Goal: Information Seeking & Learning: Compare options

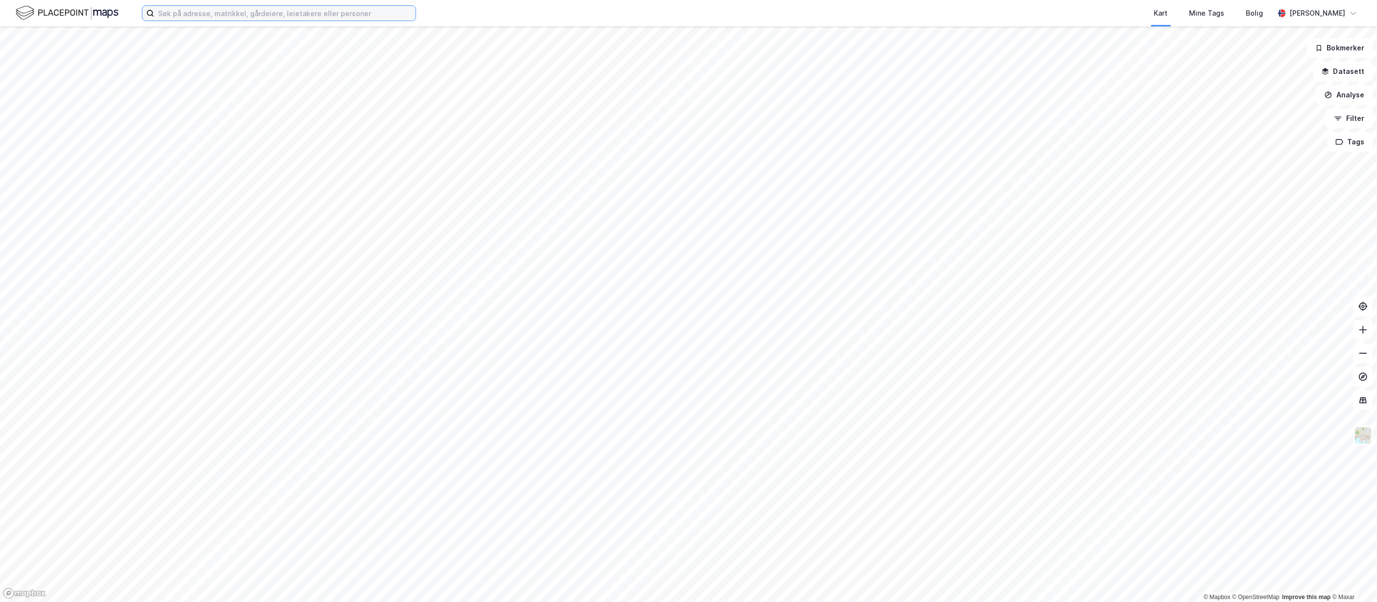
click at [343, 15] on input at bounding box center [284, 13] width 261 height 15
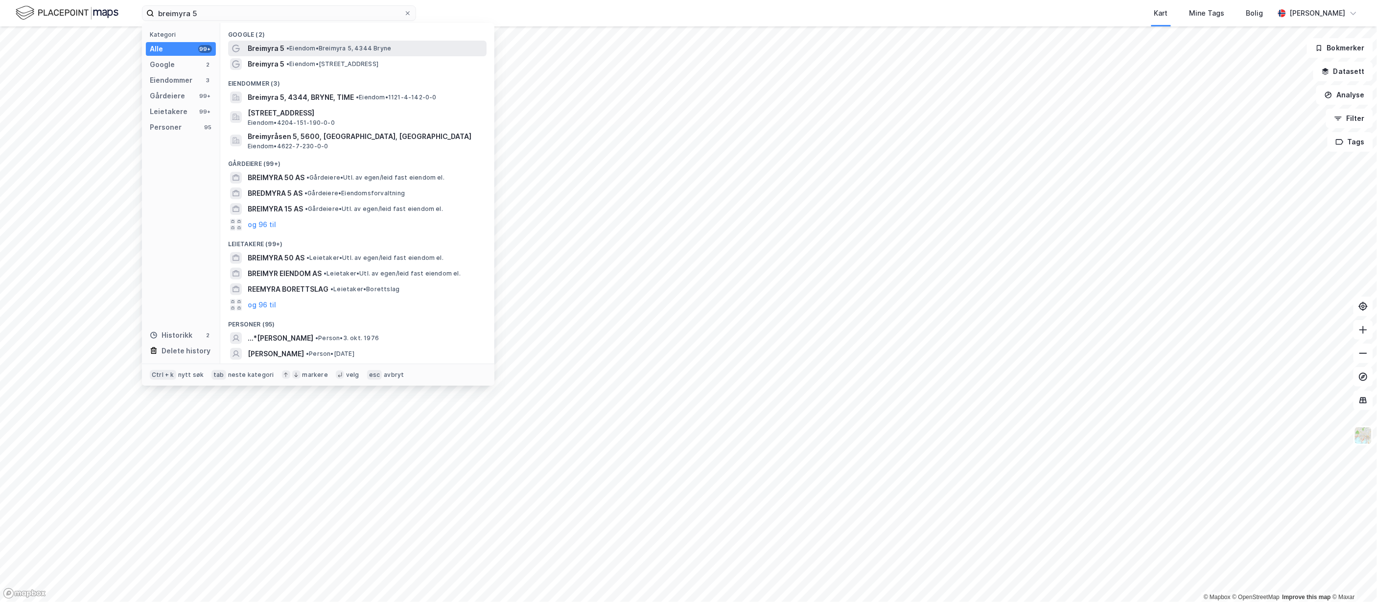
click at [360, 50] on span "• Eiendom • [STREET_ADDRESS]" at bounding box center [338, 49] width 105 height 8
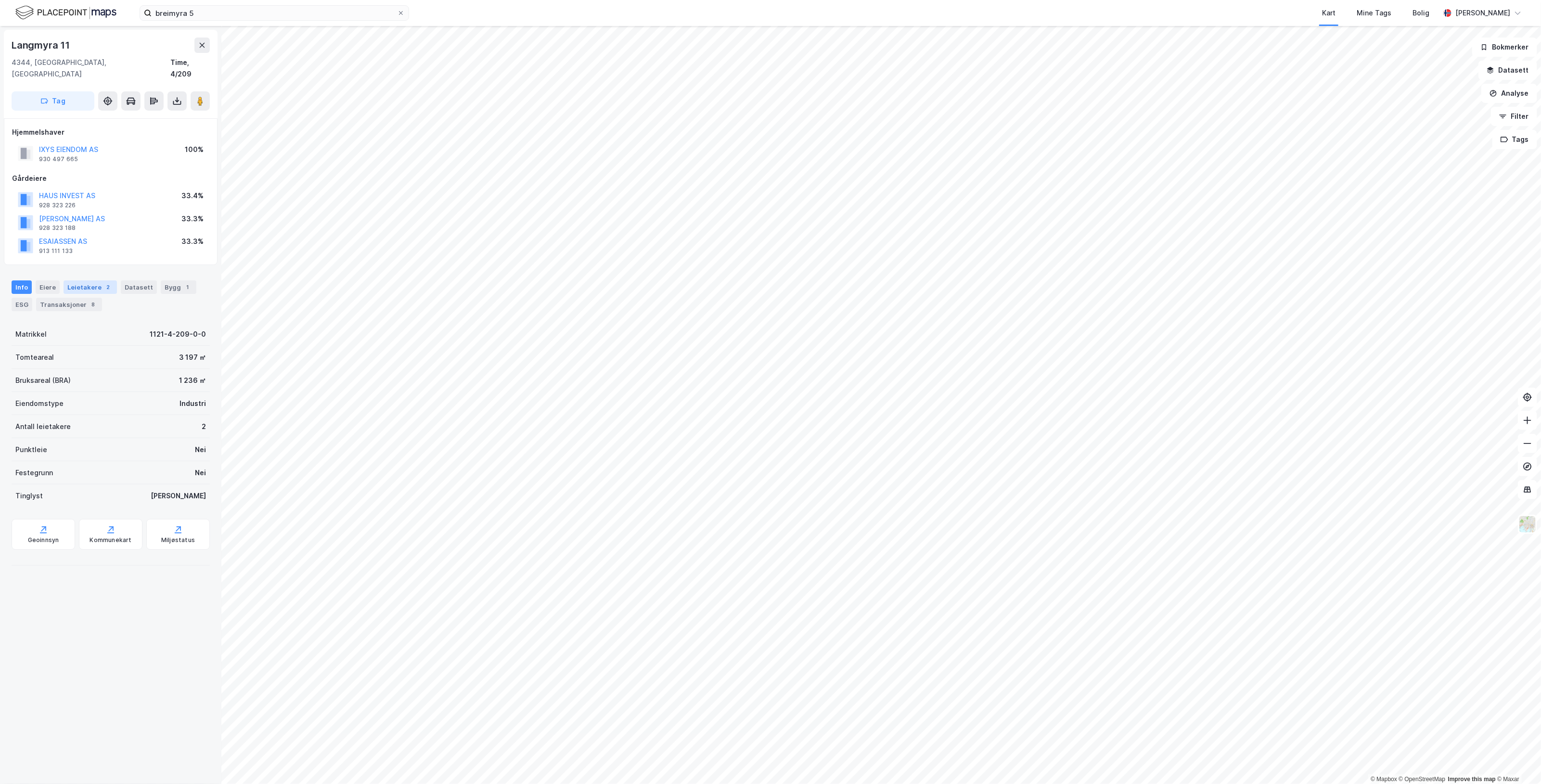
click at [96, 280] on div "Leietakere 2" at bounding box center [90, 287] width 53 height 14
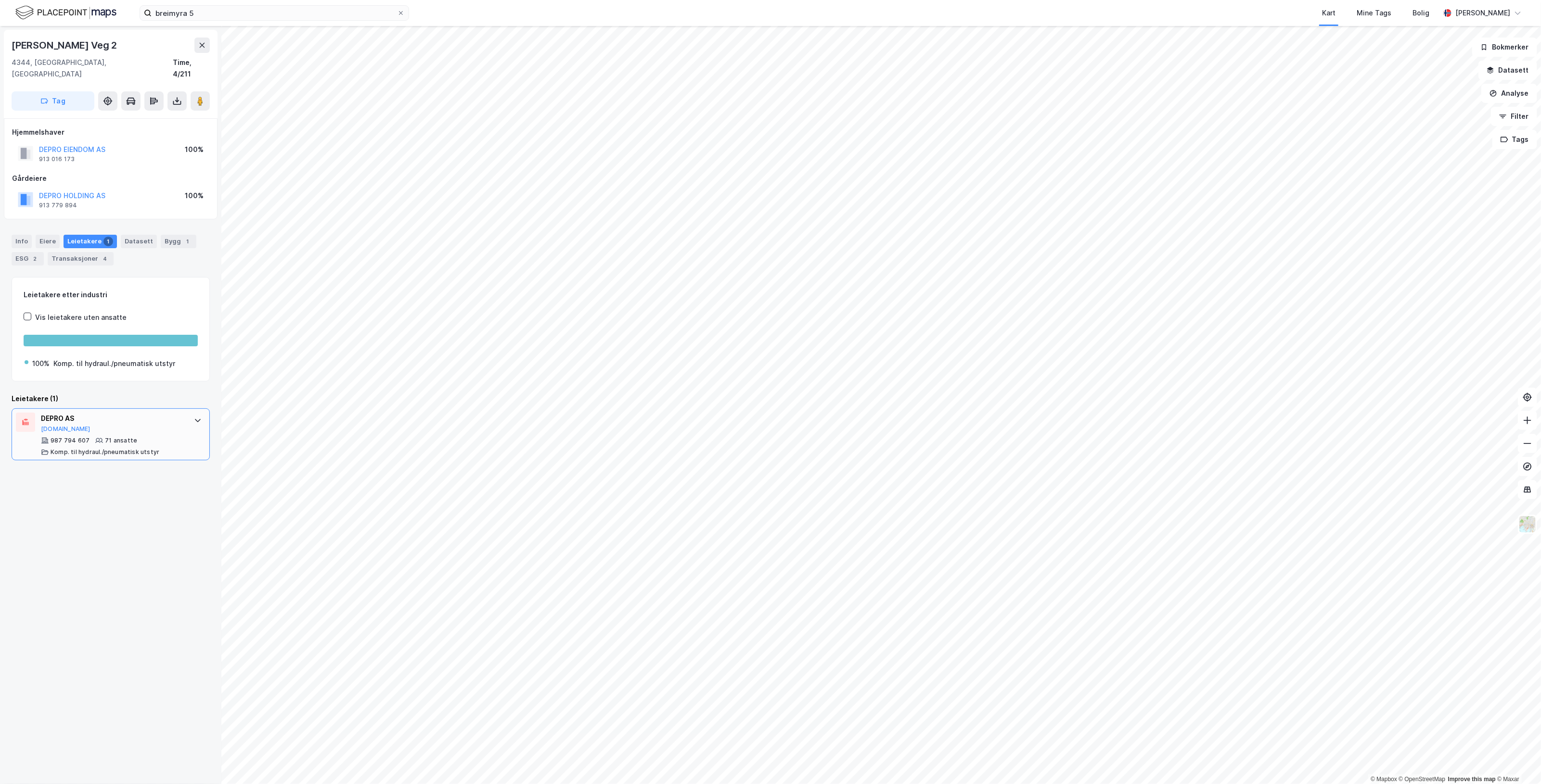
click at [166, 437] on div "987 794 607 71 ansatte Komp. til hydraul./pneumatisk utstyr" at bounding box center [113, 447] width 143 height 20
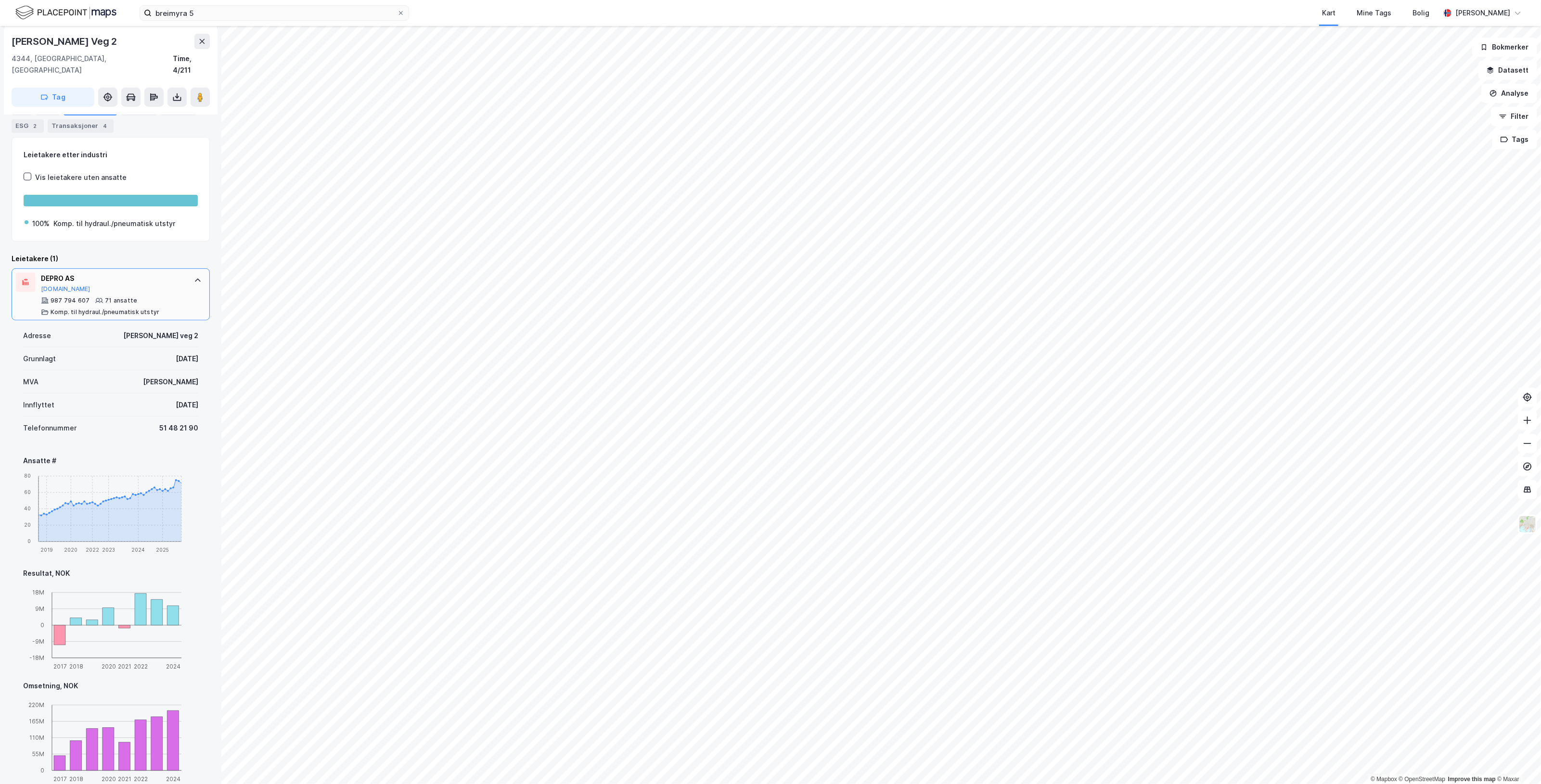
scroll to position [190, 0]
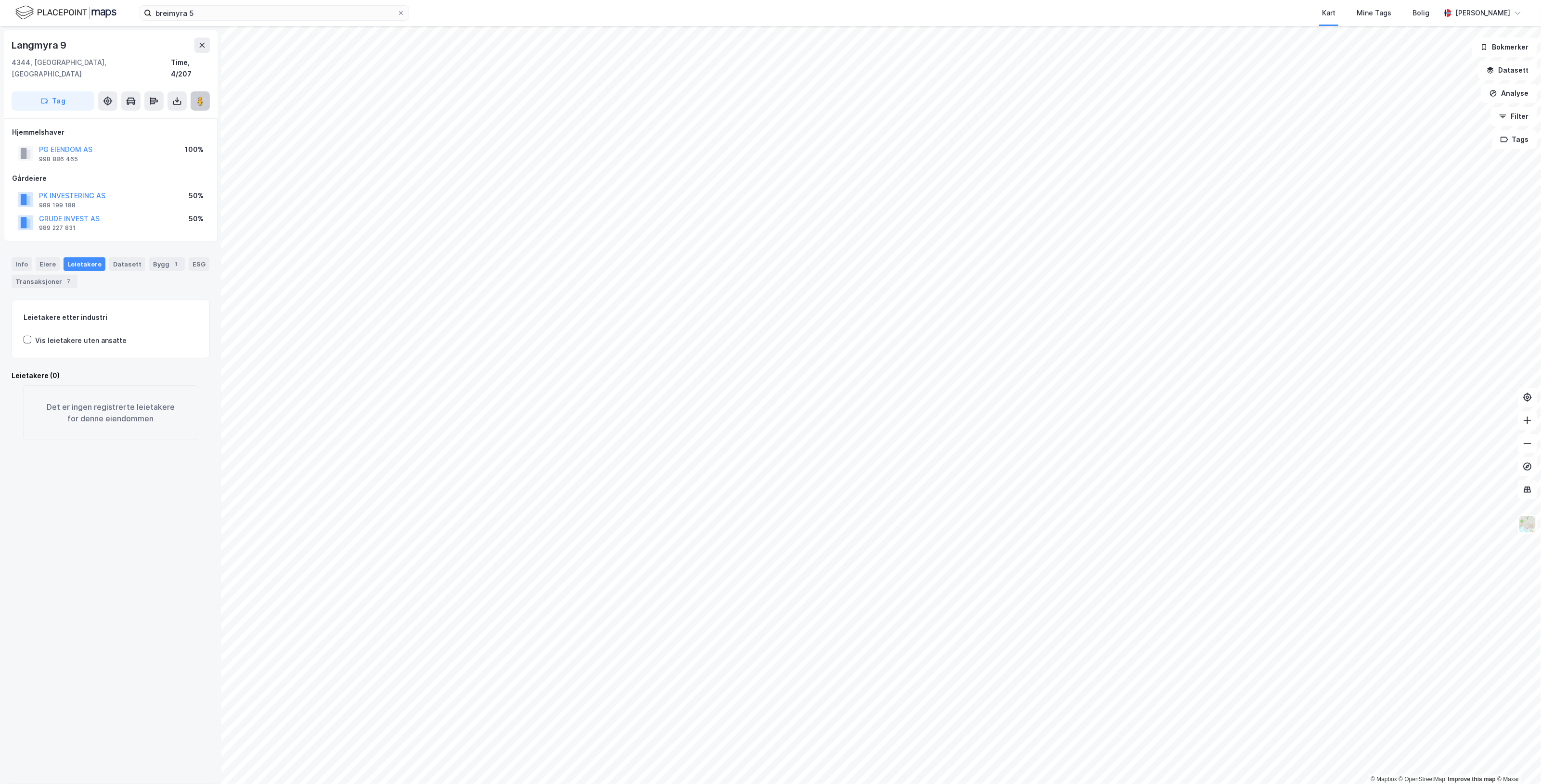
click at [199, 94] on button at bounding box center [200, 101] width 20 height 20
click at [171, 259] on div "1" at bounding box center [176, 264] width 10 height 10
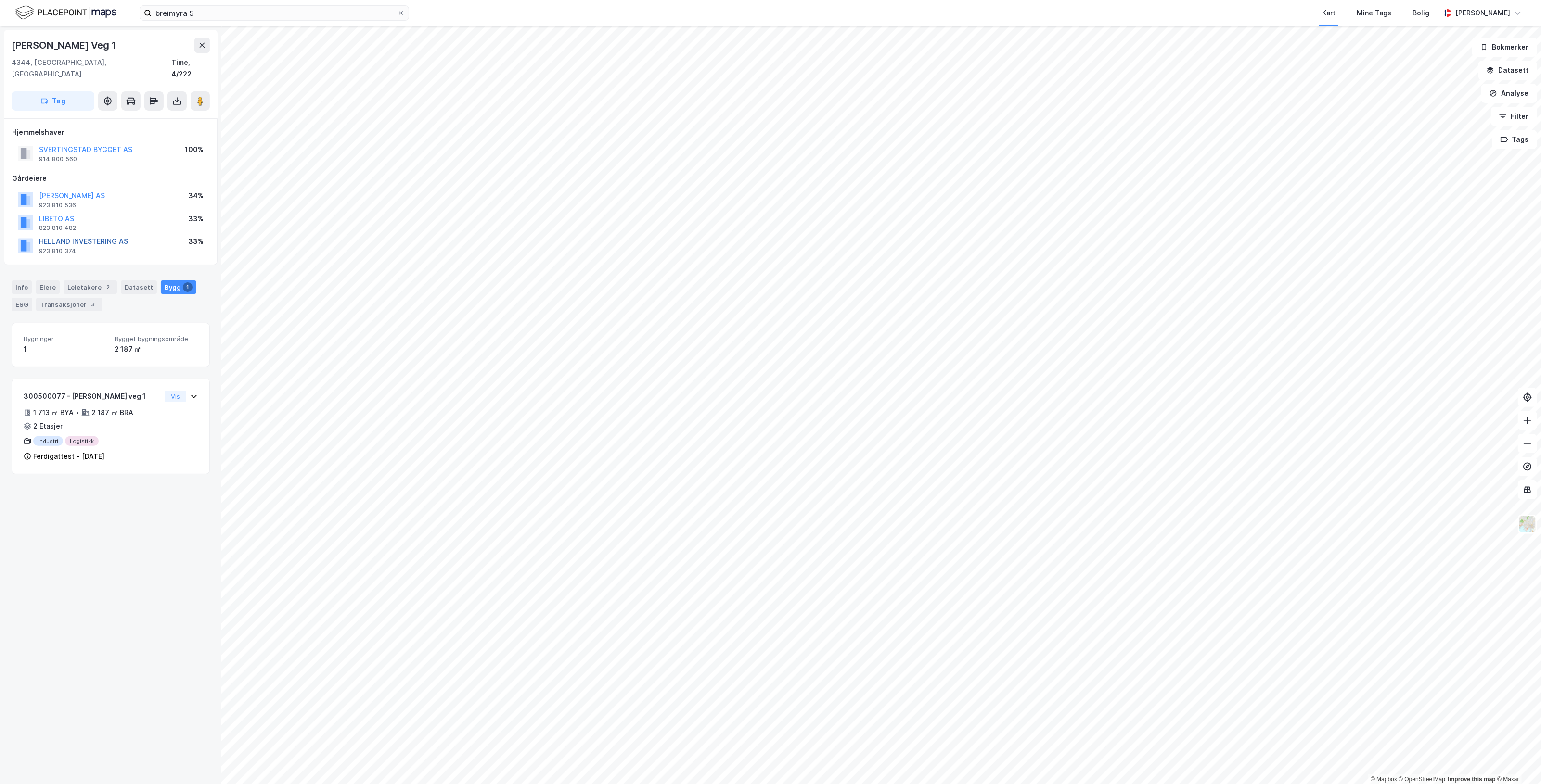
click at [0, 0] on button "HELLAND INVESTERING AS" at bounding box center [0, 0] width 0 height 0
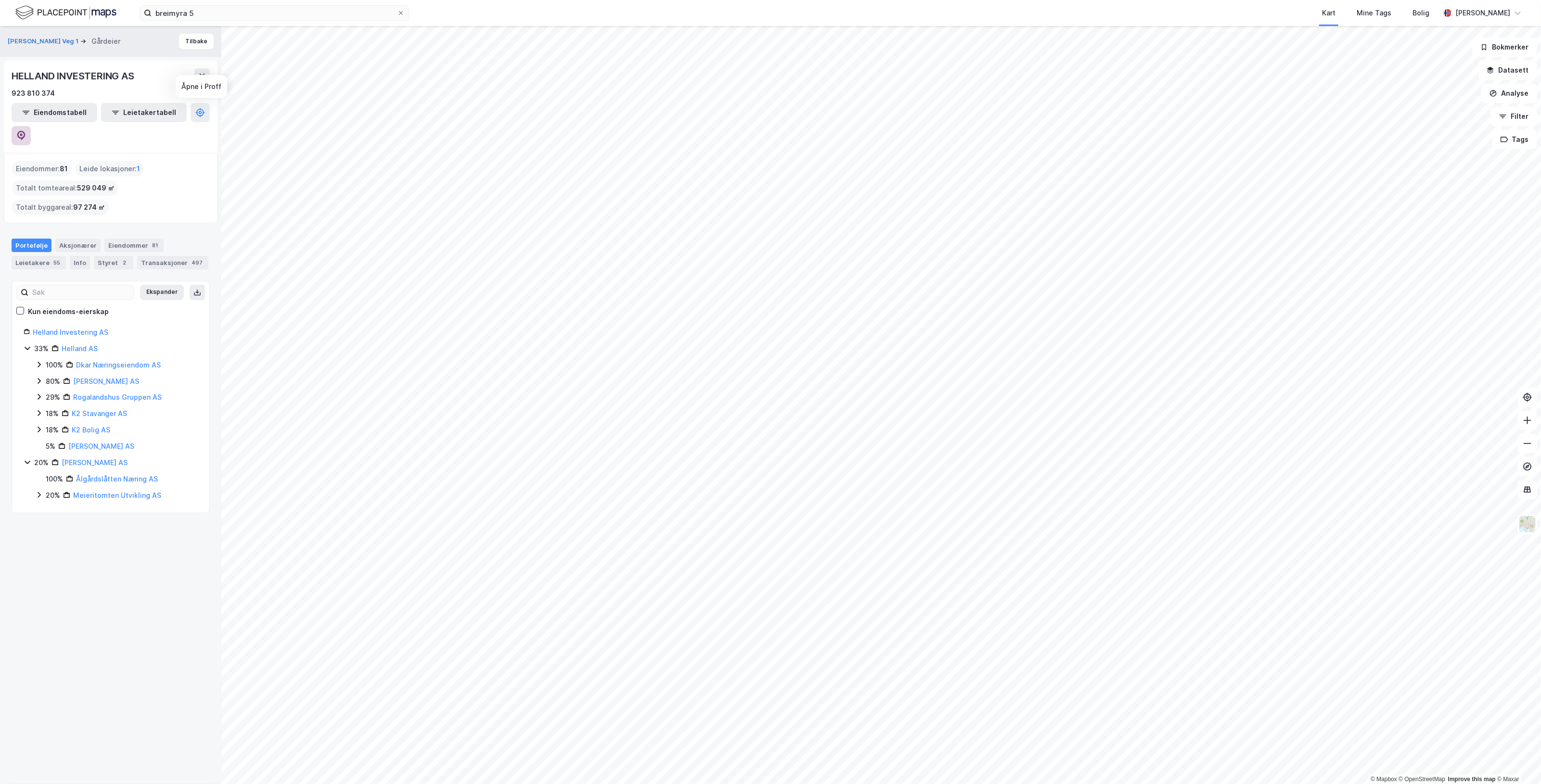
click at [26, 131] on icon at bounding box center [22, 136] width 8 height 10
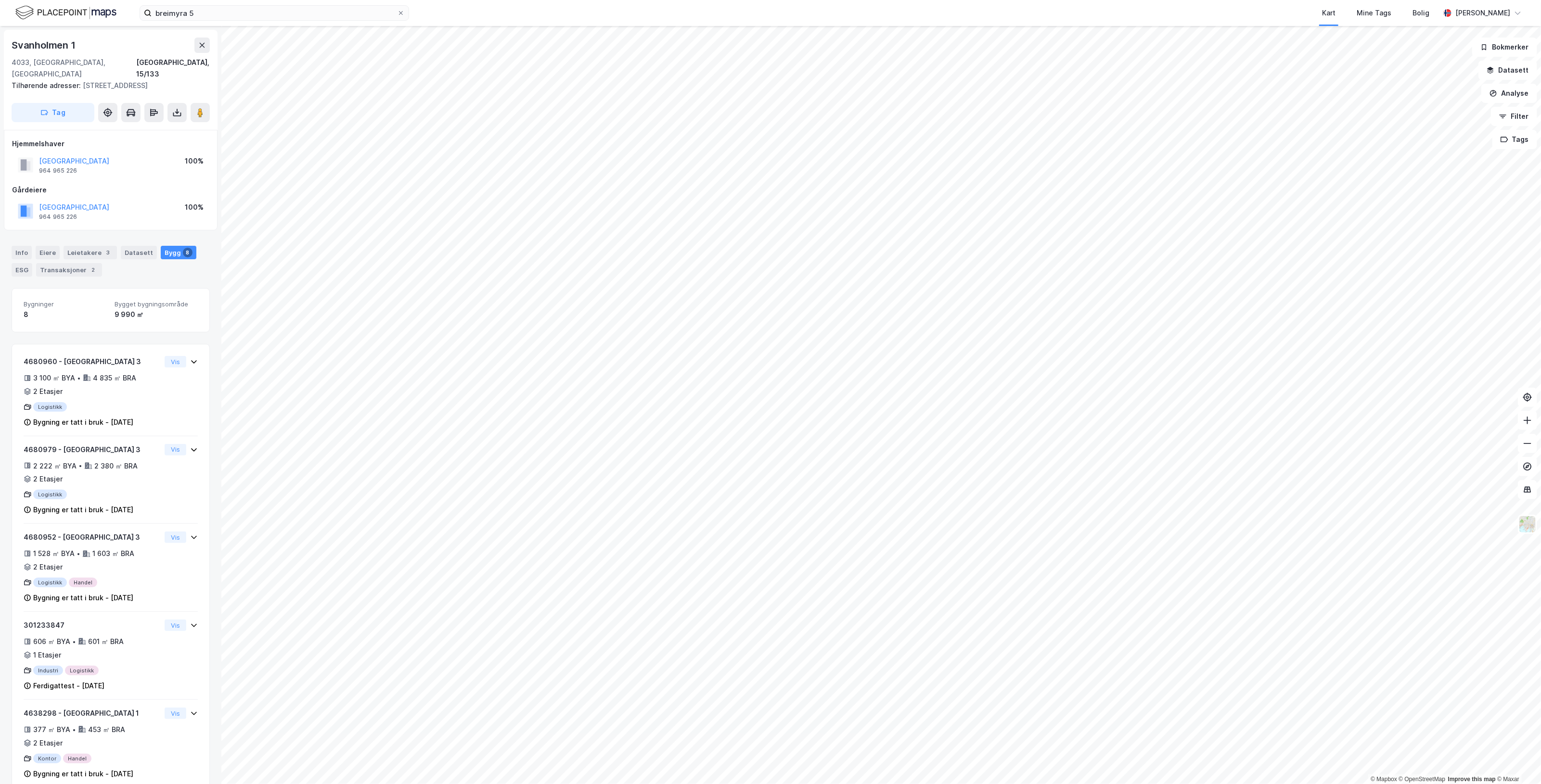
scroll to position [64, 0]
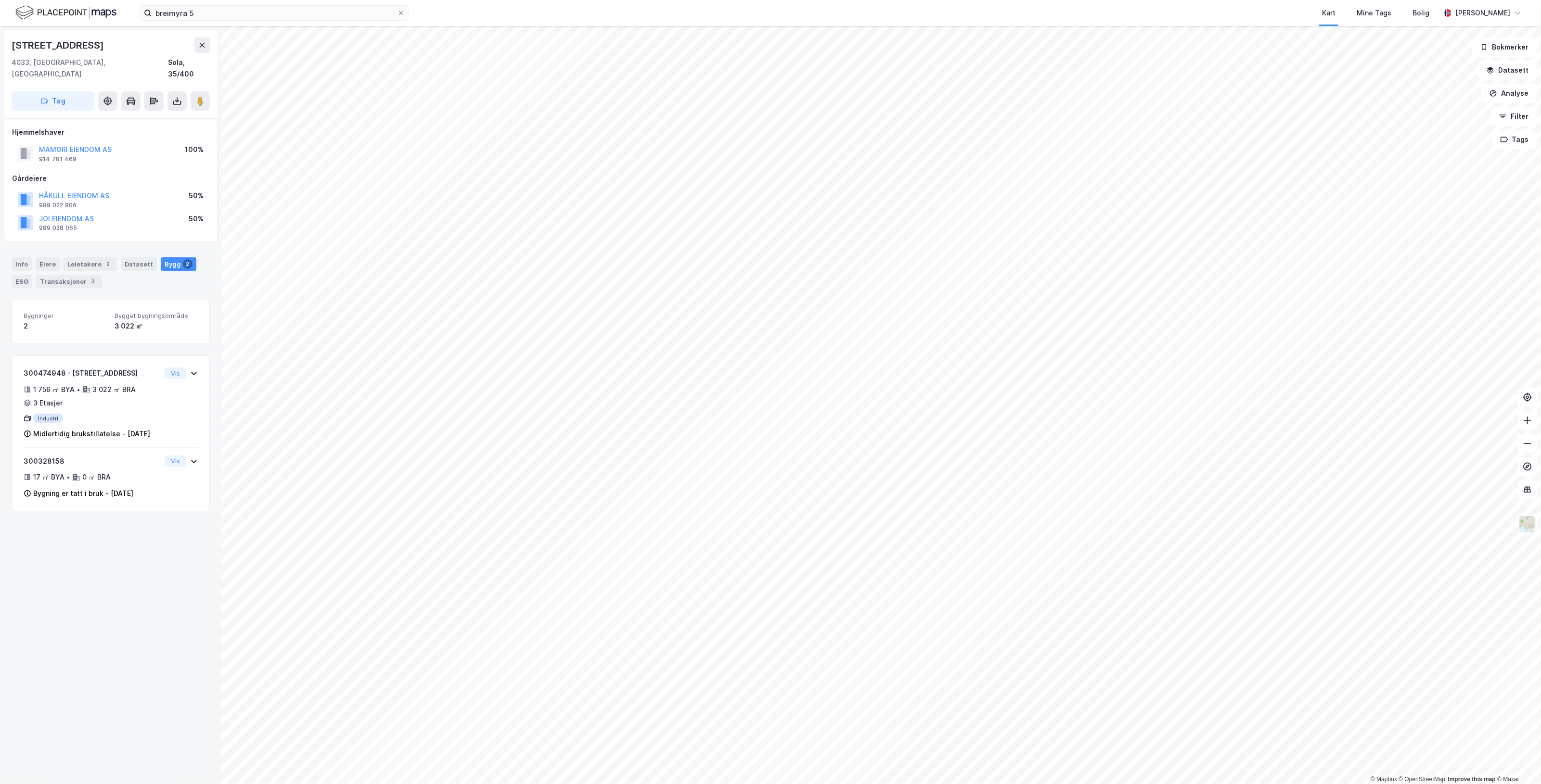
click at [762, 591] on html "breimyra 5 Kart Mine Tags Bolig [PERSON_NAME] © Mapbox © OpenStreetMap Improve …" at bounding box center [770, 392] width 1541 height 784
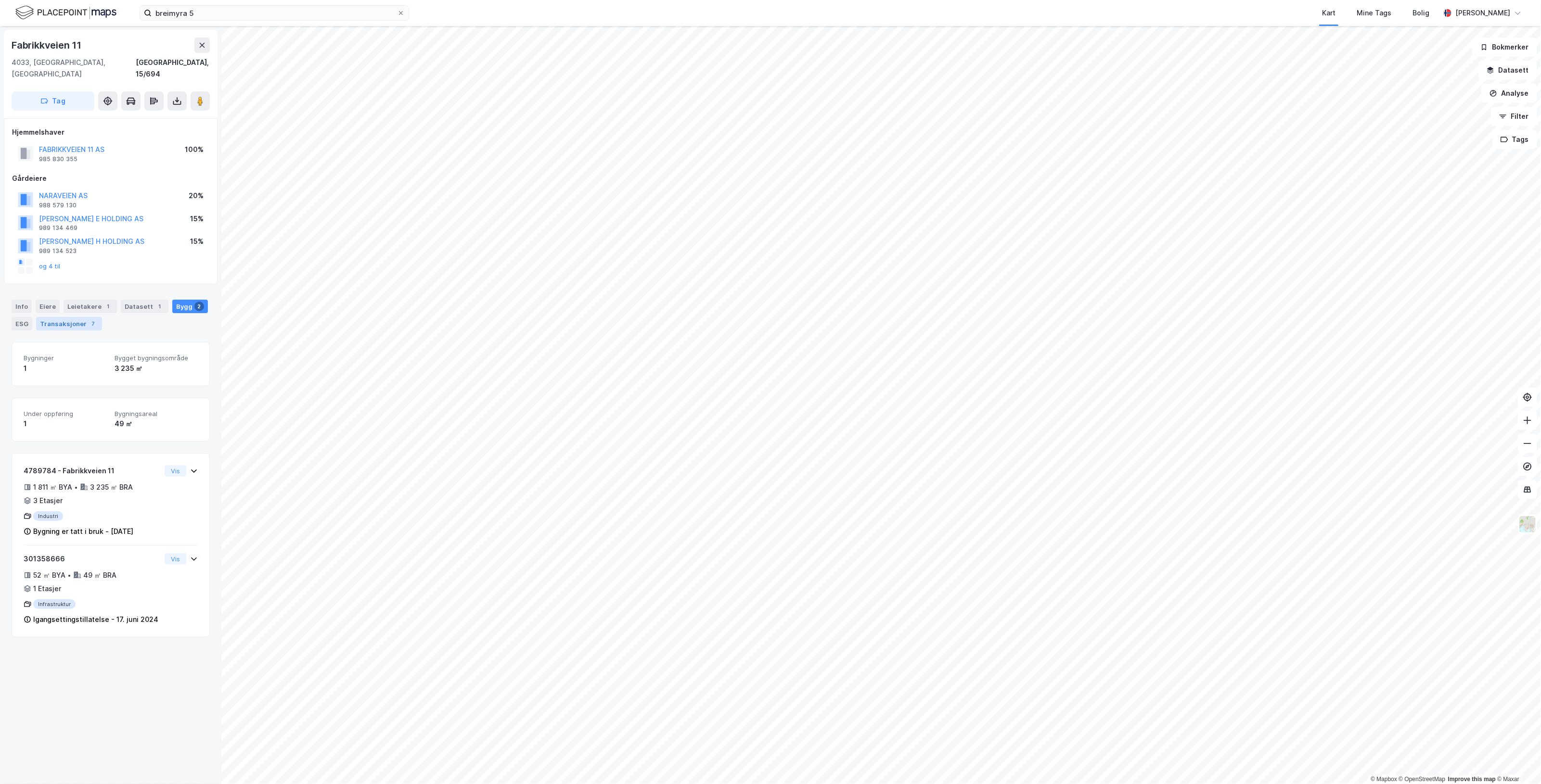
click at [81, 317] on div "Transaksjoner 7" at bounding box center [69, 324] width 66 height 14
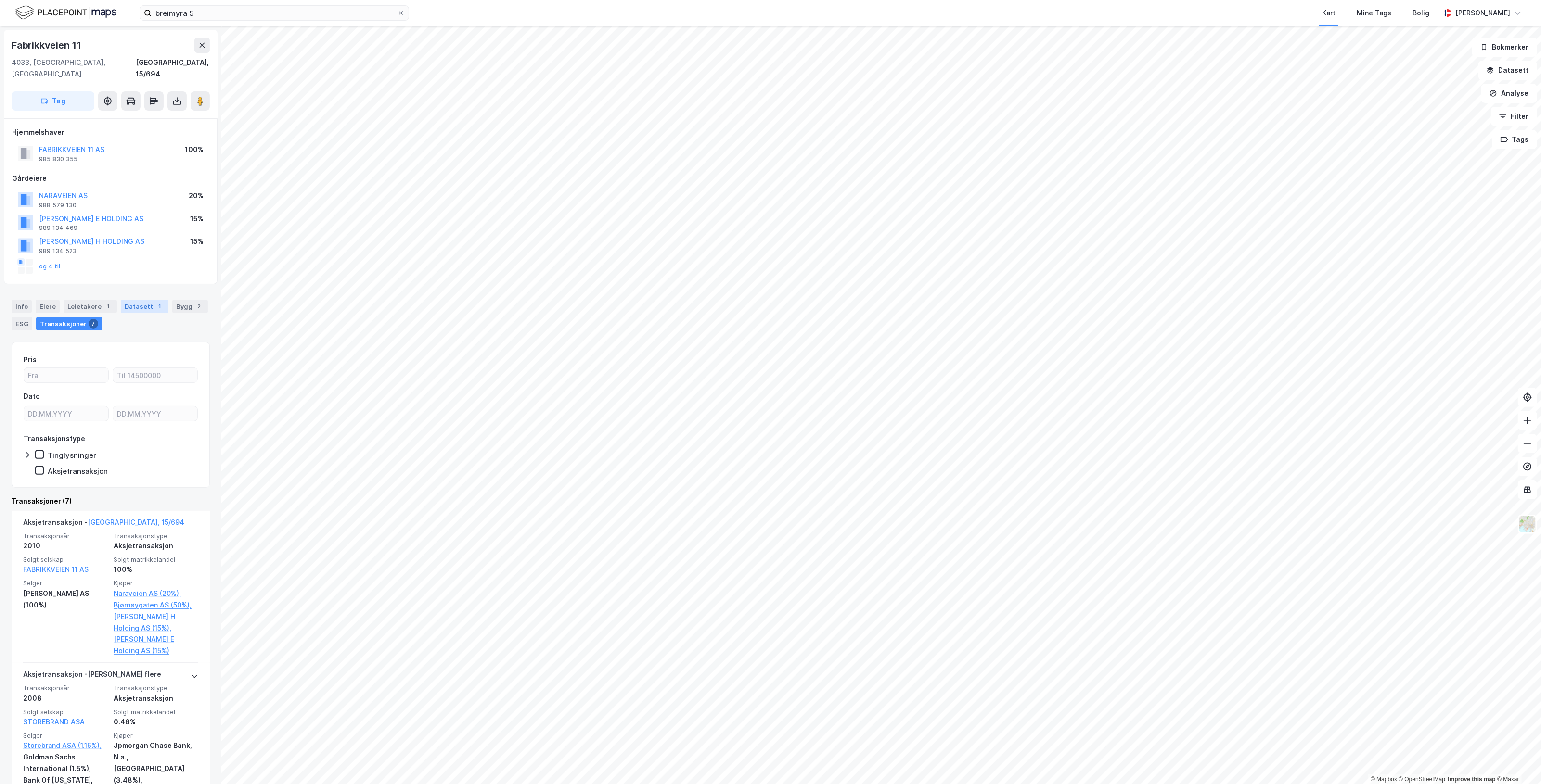
click at [143, 300] on div "Datasett 1" at bounding box center [144, 307] width 47 height 14
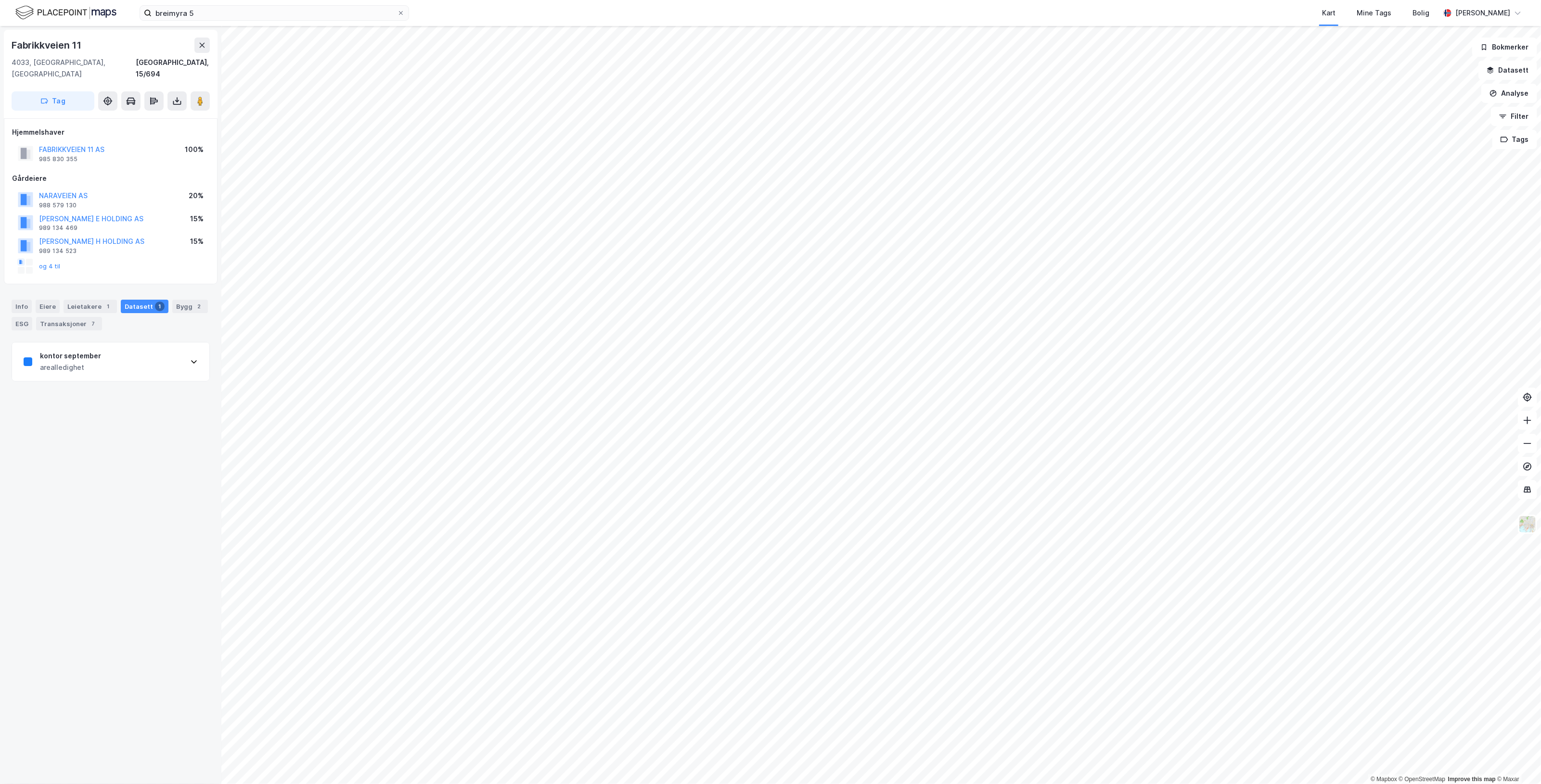
click at [153, 355] on div "kontor september arealledighet" at bounding box center [110, 362] width 198 height 38
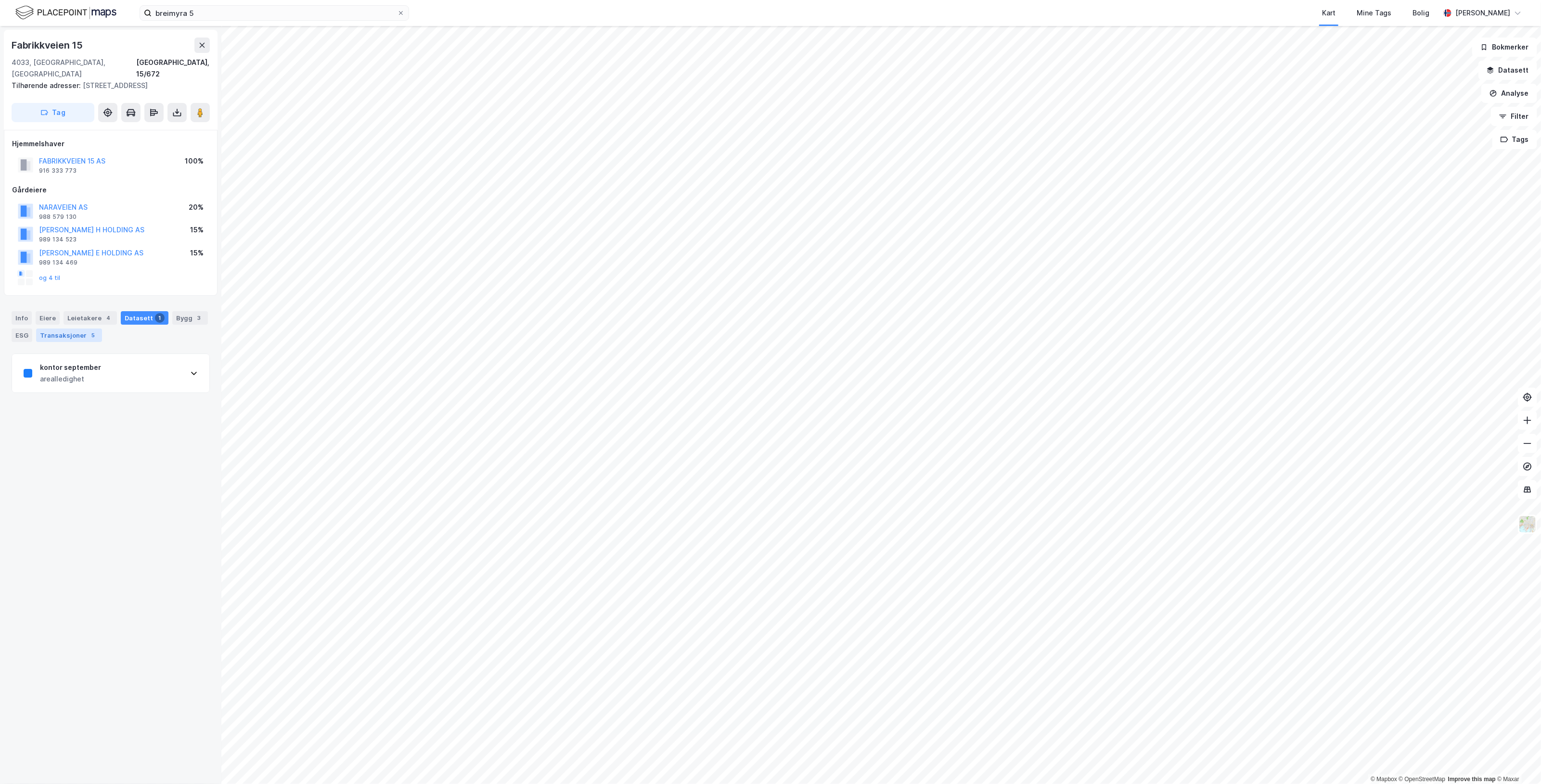
click at [86, 328] on div "Transaksjoner 5" at bounding box center [69, 335] width 66 height 14
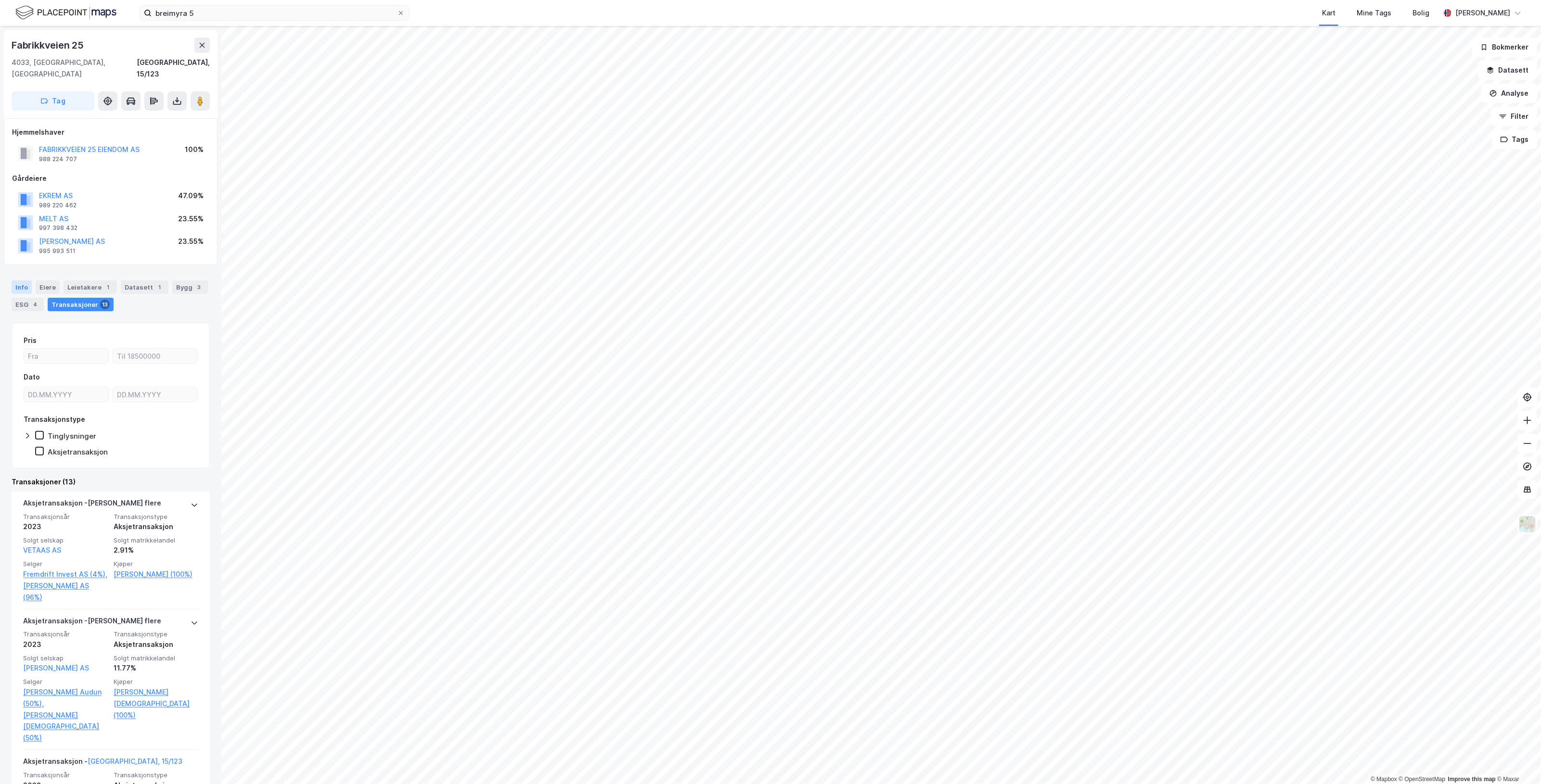
click at [21, 280] on div "Info" at bounding box center [22, 287] width 21 height 14
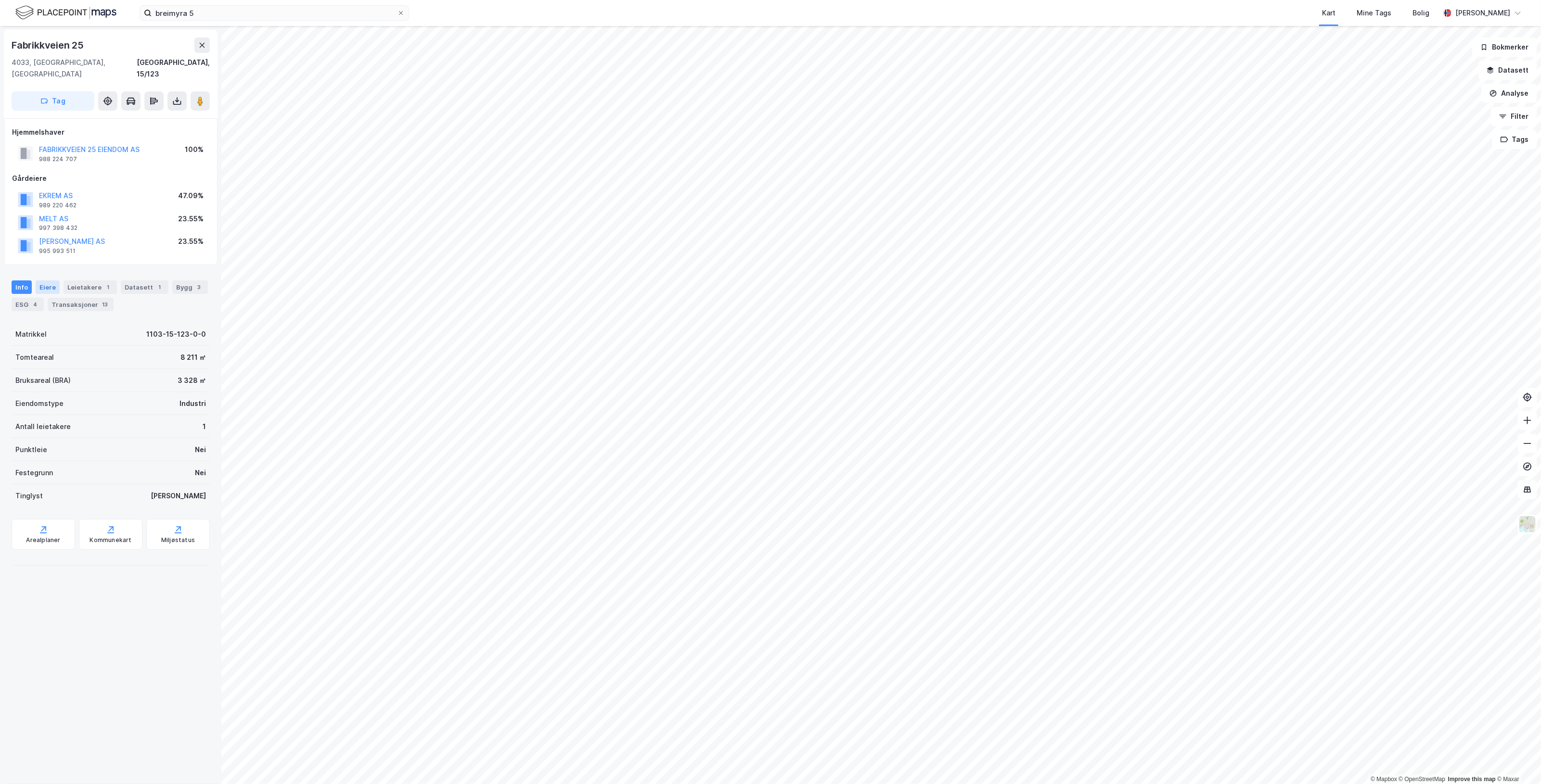
click at [42, 280] on div "Eiere" at bounding box center [47, 287] width 24 height 14
click at [90, 280] on div "Leietakere 1" at bounding box center [90, 287] width 53 height 14
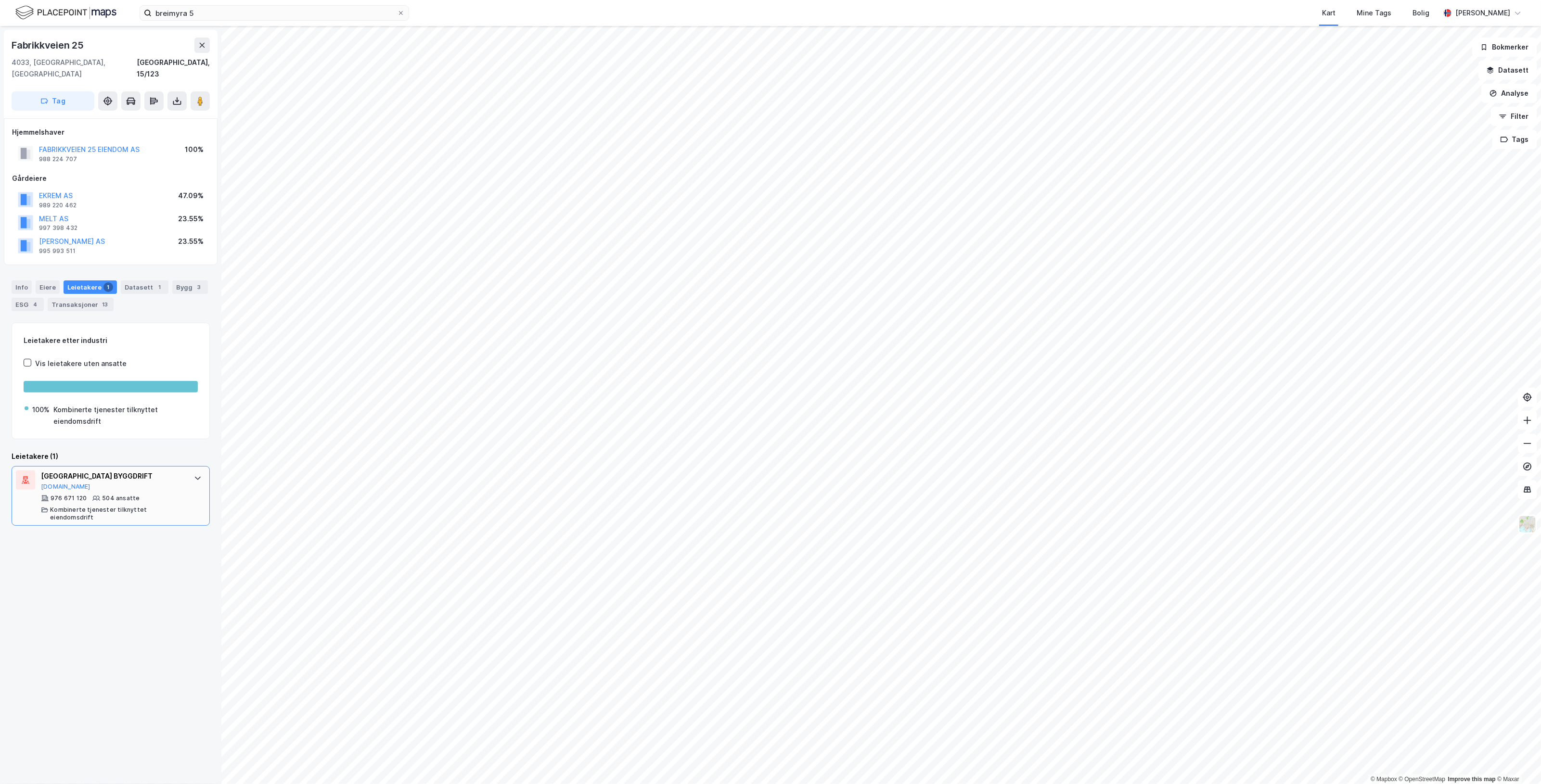
click at [114, 473] on div "[GEOGRAPHIC_DATA] BYGGDRIFT [DOMAIN_NAME]" at bounding box center [113, 480] width 143 height 21
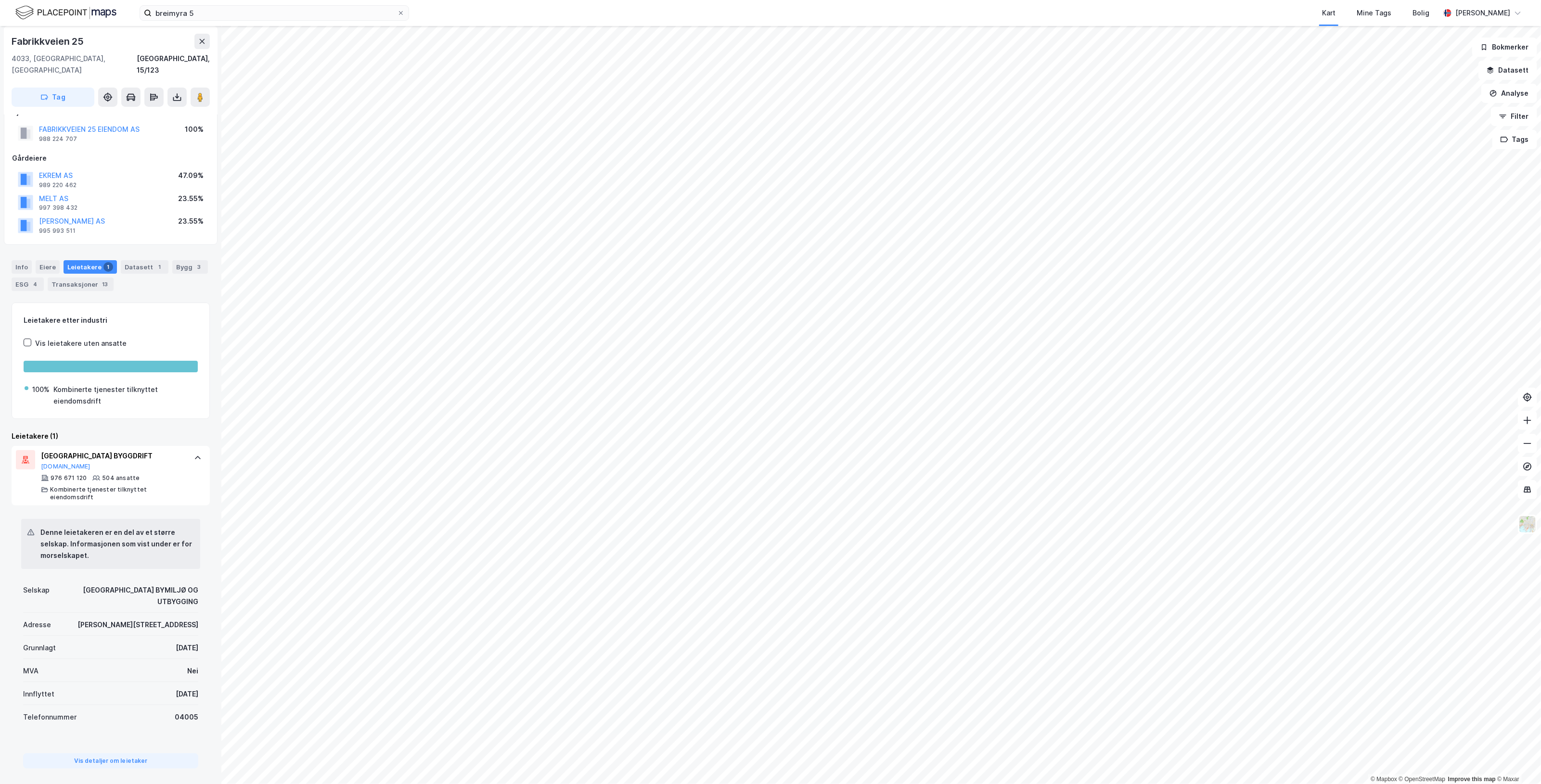
scroll to position [28, 0]
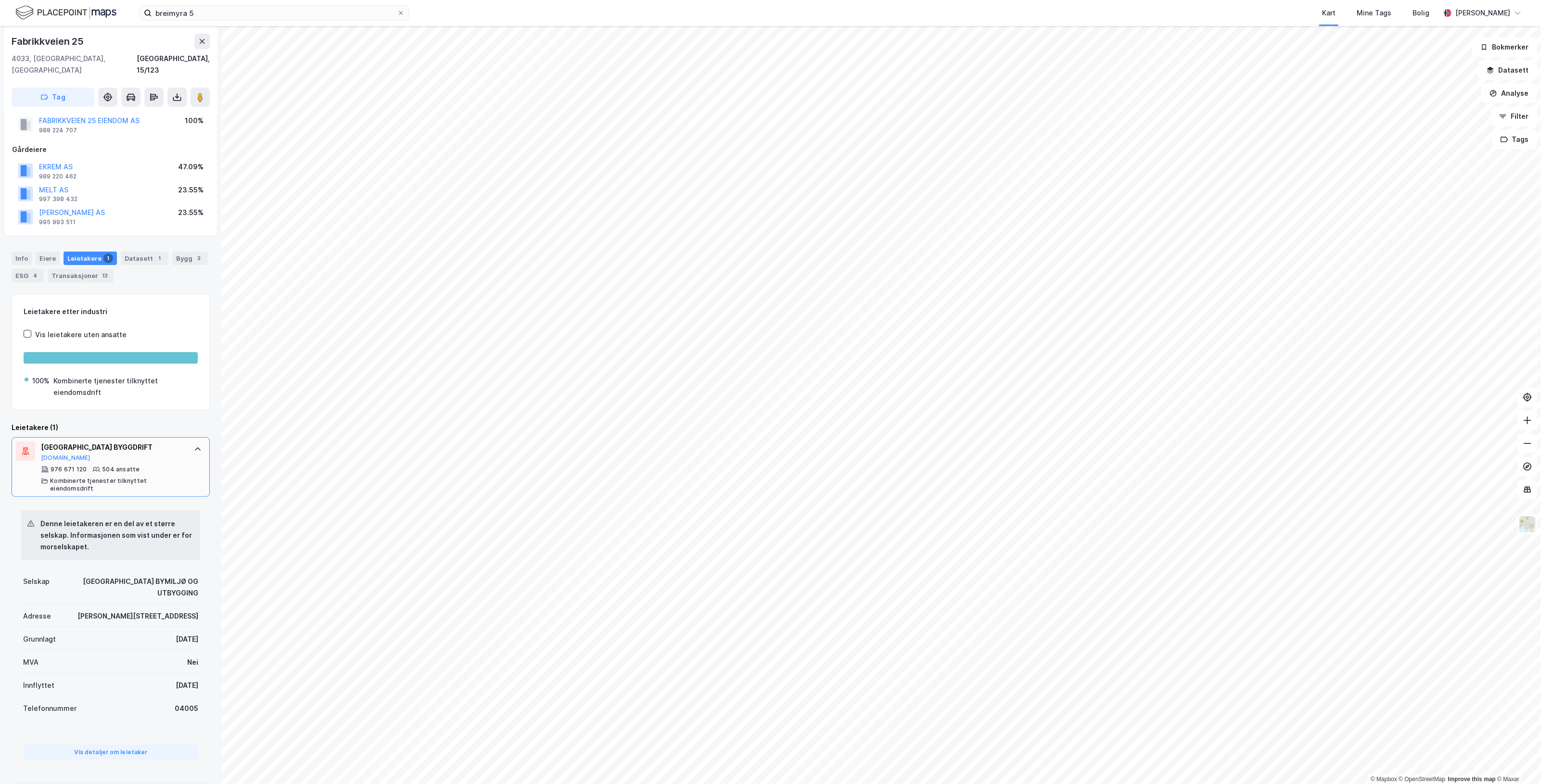
click at [195, 447] on icon at bounding box center [198, 448] width 6 height 3
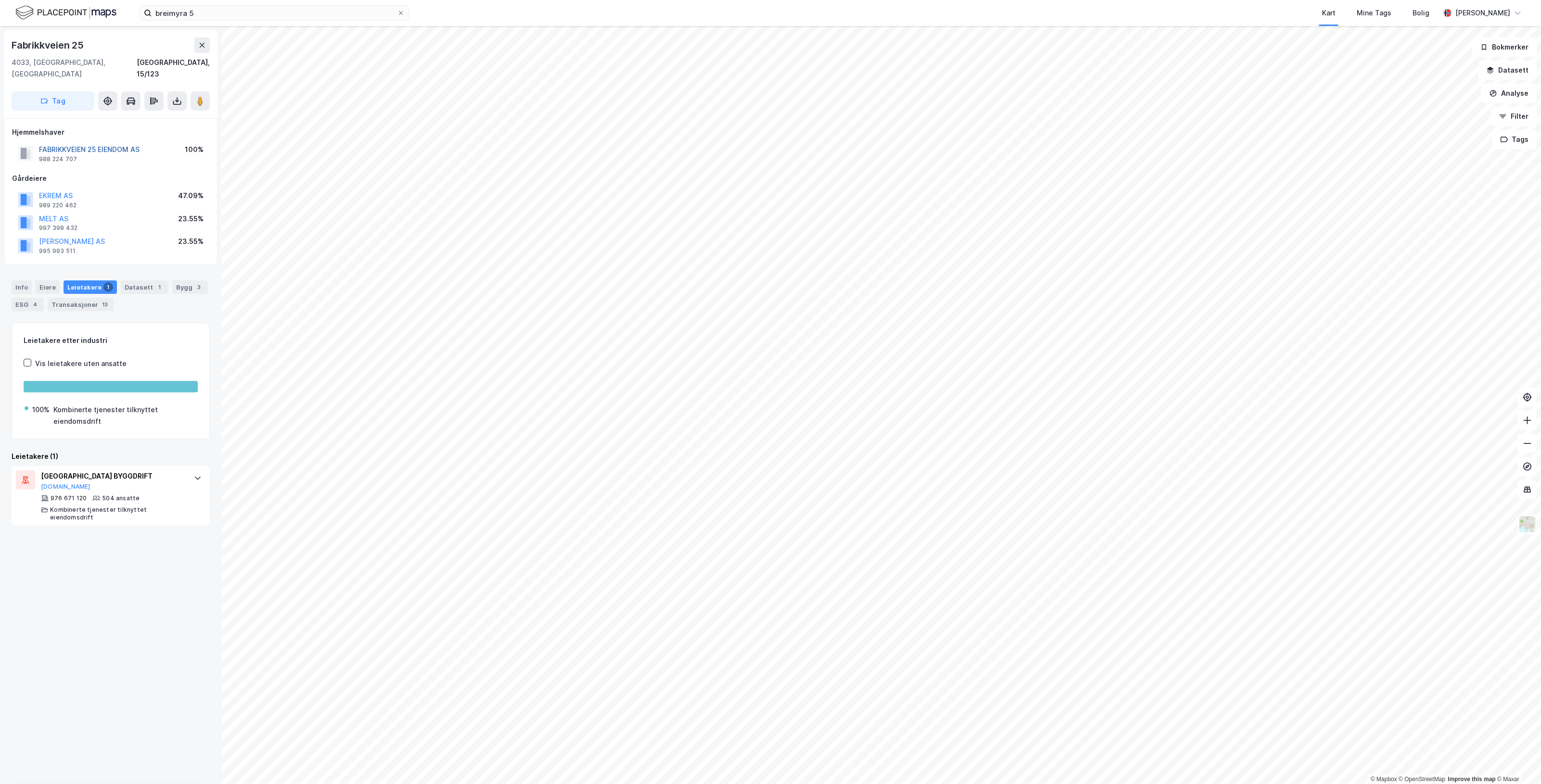
click at [0, 0] on button "FABRIKKVEIEN 25 EIENDOM AS" at bounding box center [0, 0] width 0 height 0
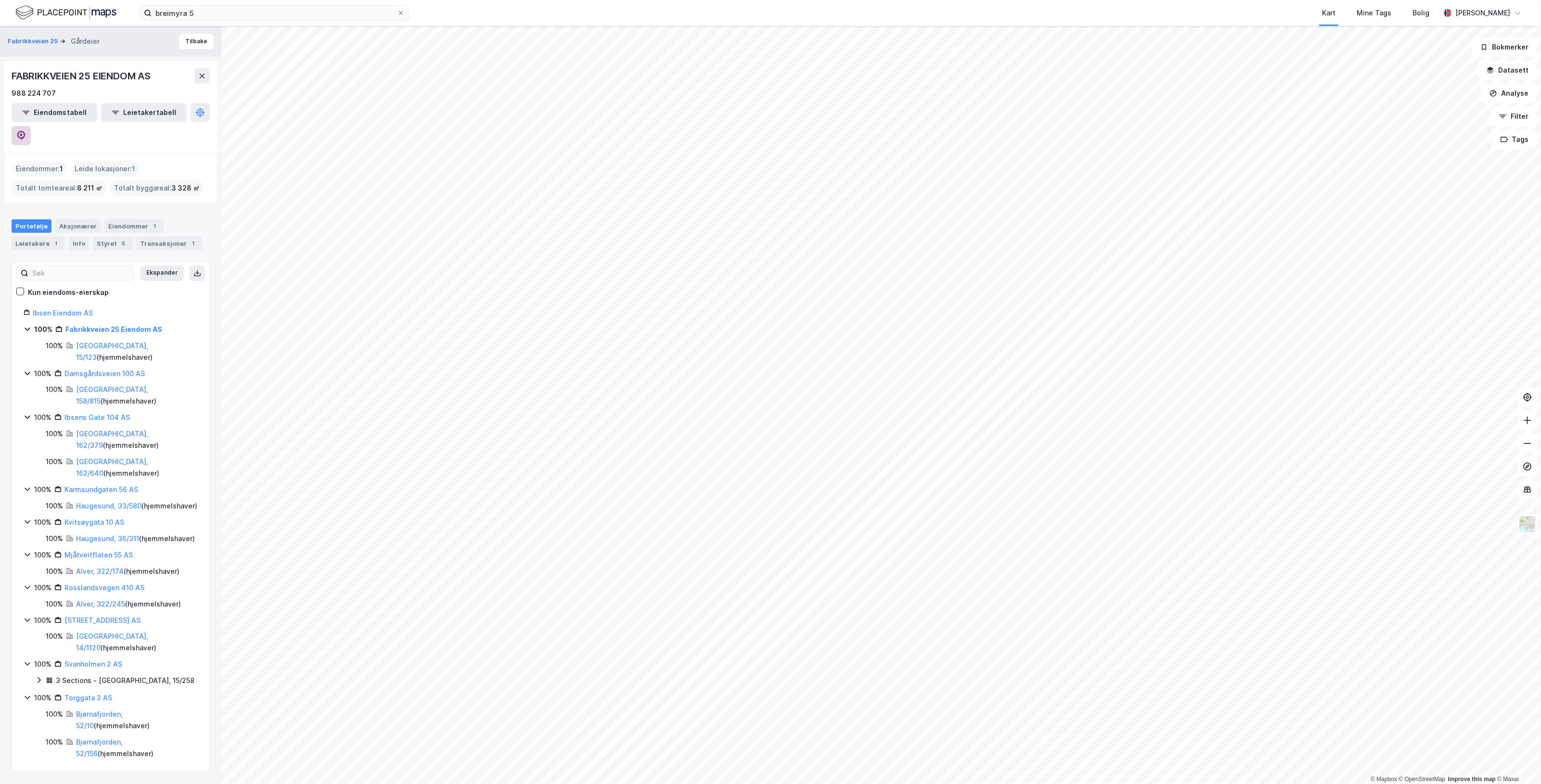
click at [30, 126] on button at bounding box center [22, 136] width 20 height 20
drag, startPoint x: 73, startPoint y: 290, endPoint x: 215, endPoint y: 741, distance: 472.8
click at [73, 308] on link "Ibsen Eiendom AS" at bounding box center [62, 312] width 60 height 8
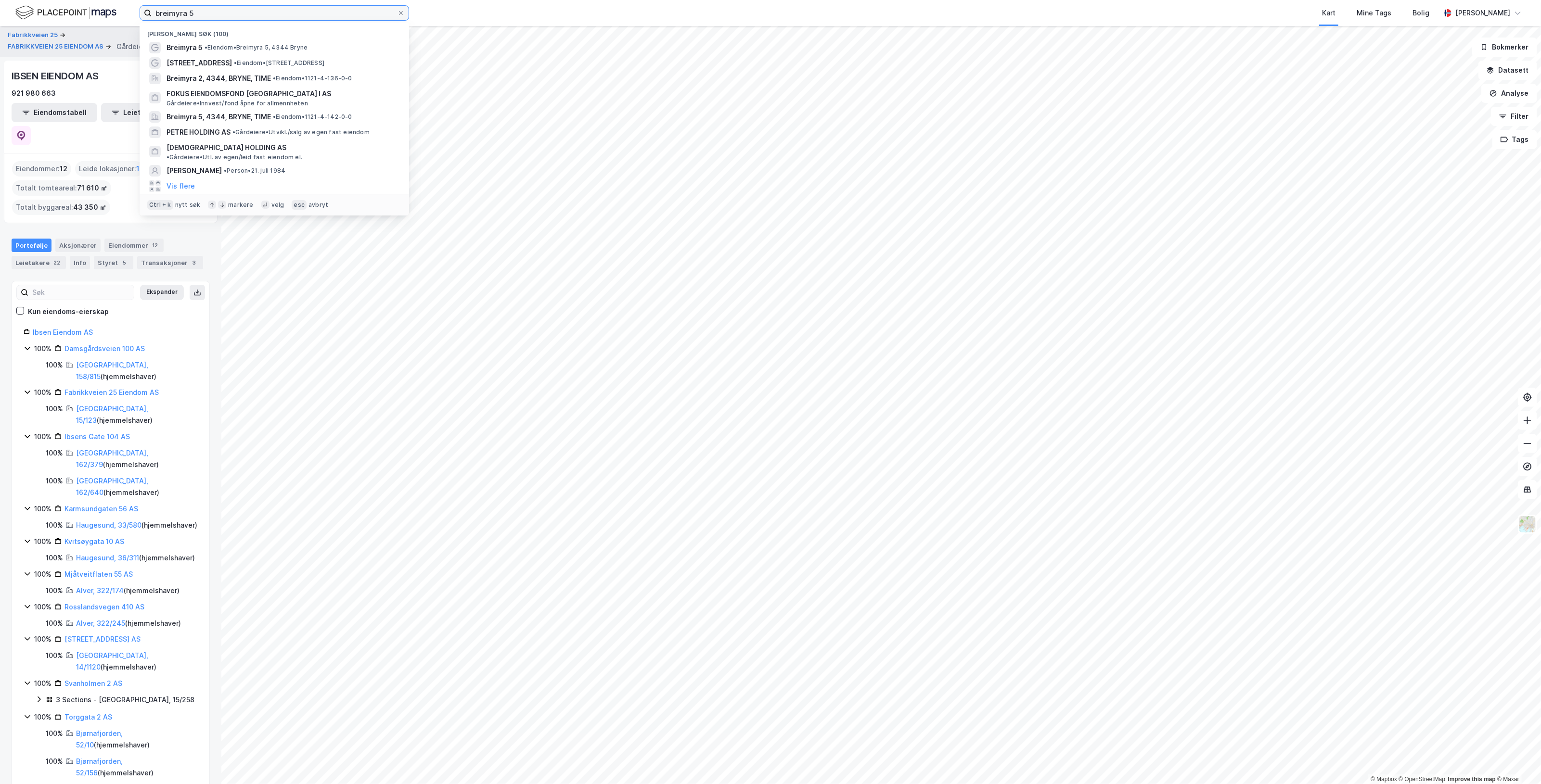
drag, startPoint x: 226, startPoint y: 12, endPoint x: 59, endPoint y: 8, distance: 167.0
click at [59, 7] on div "breimyra 5 Nylige søk (100) Breimyra 5 • Eiendom • [STREET_ADDRESS] • Eiendom •…" at bounding box center [770, 13] width 1541 height 26
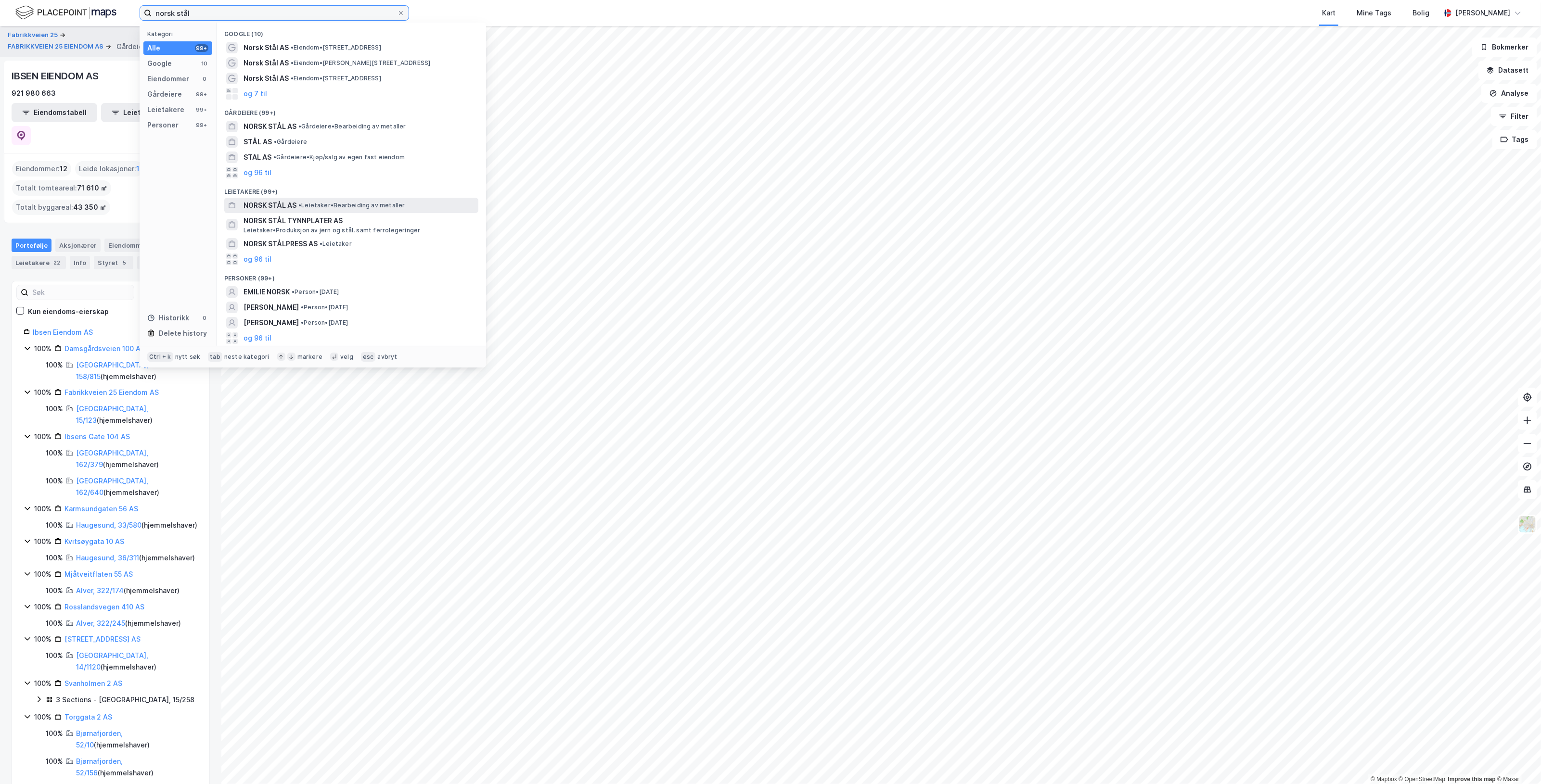
type input "norsk stål"
click at [388, 203] on span "• Leietaker • Bearbeiding av metaller" at bounding box center [352, 205] width 107 height 8
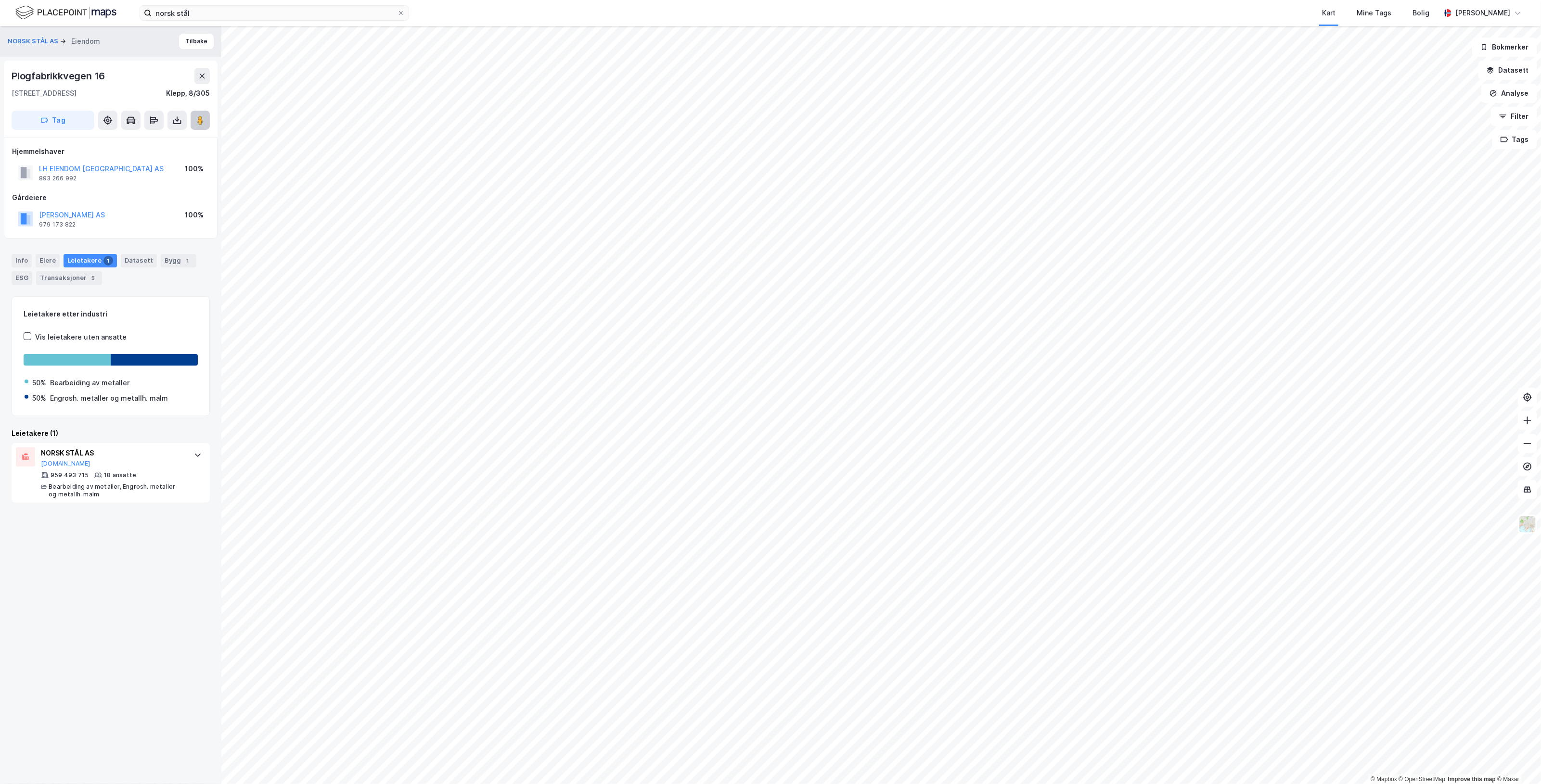
click at [200, 119] on image at bounding box center [200, 121] width 6 height 10
click at [0, 0] on button "[PERSON_NAME] AS" at bounding box center [0, 0] width 0 height 0
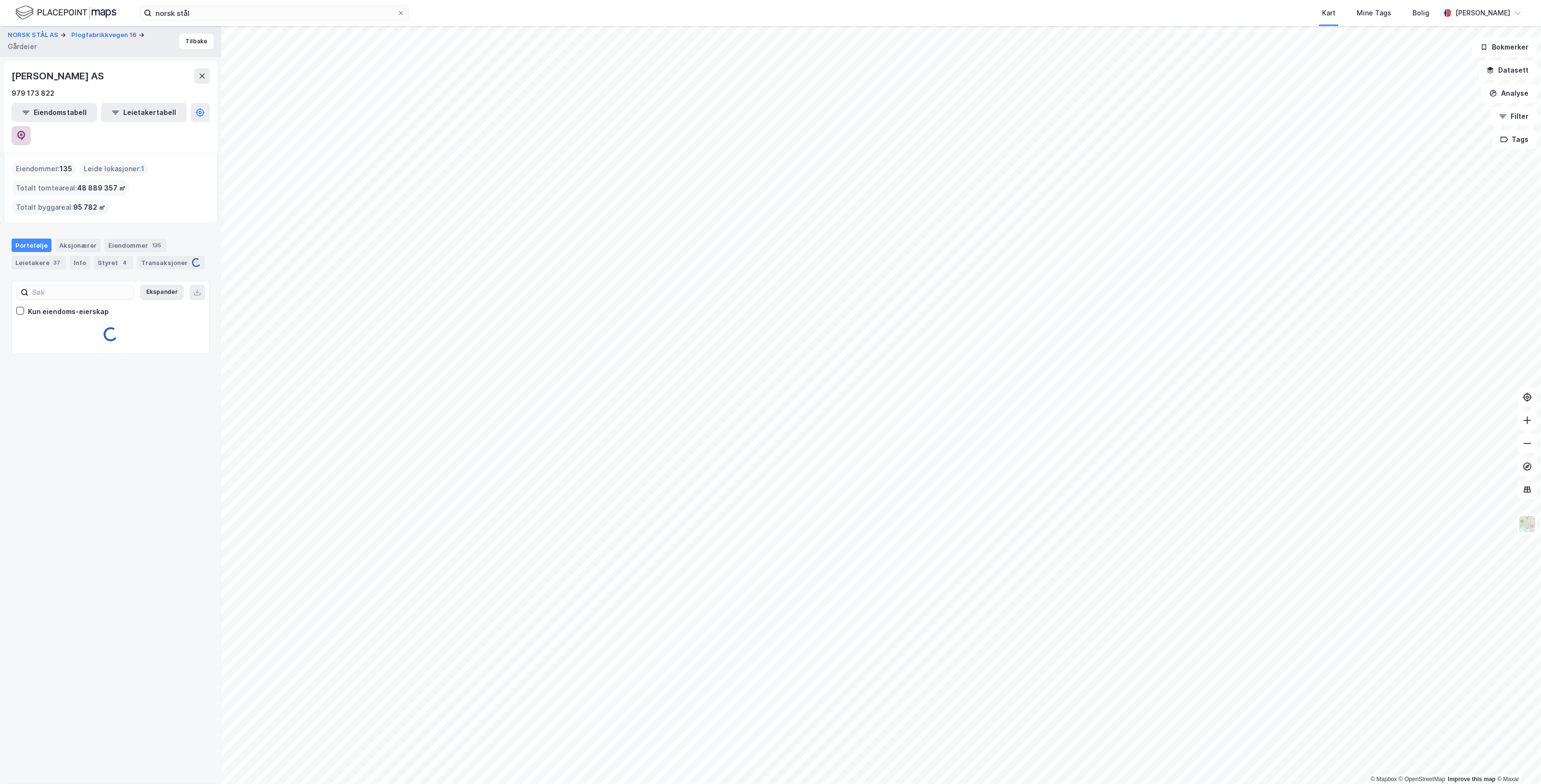
click at [26, 131] on icon at bounding box center [22, 136] width 8 height 10
